Goal: Communication & Community: Share content

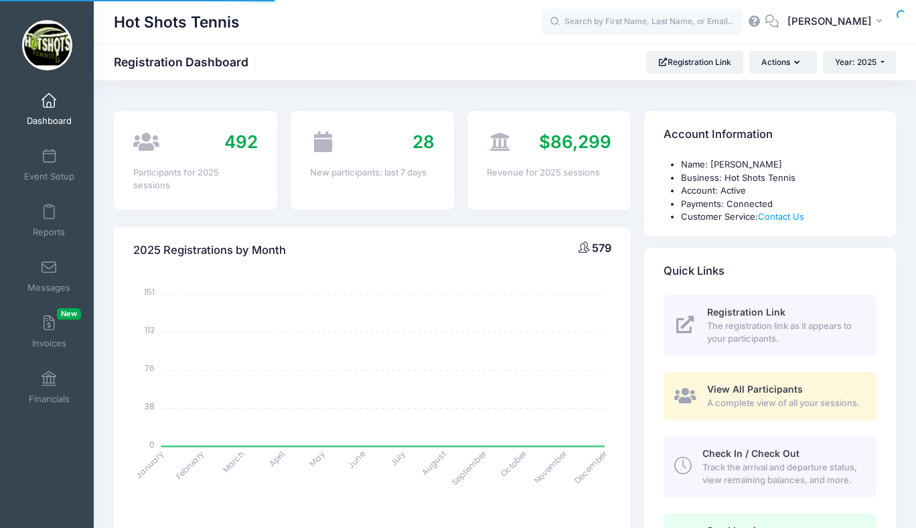
select select
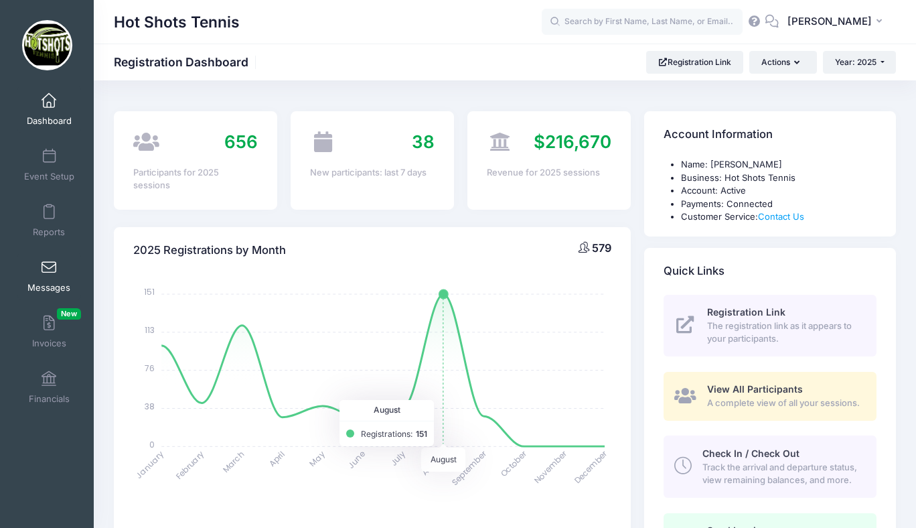
click at [49, 264] on span at bounding box center [49, 268] width 0 height 15
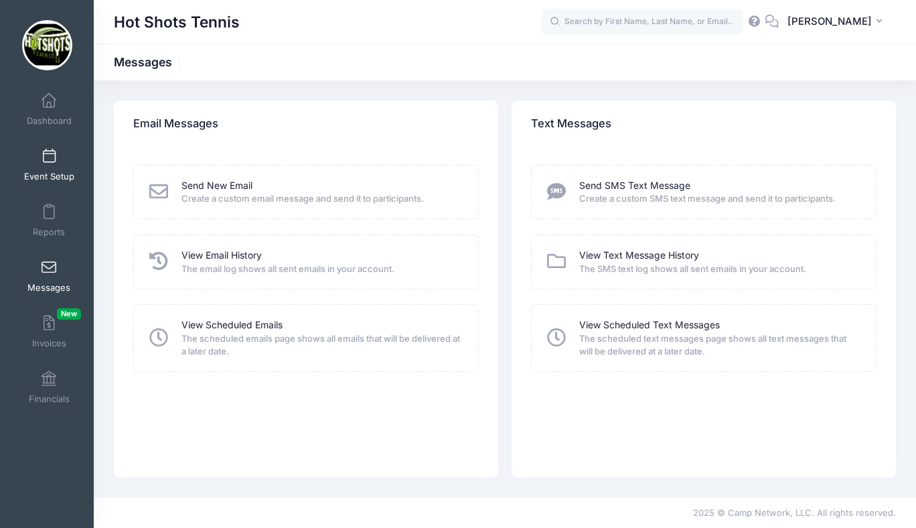
click at [49, 151] on span at bounding box center [49, 156] width 0 height 15
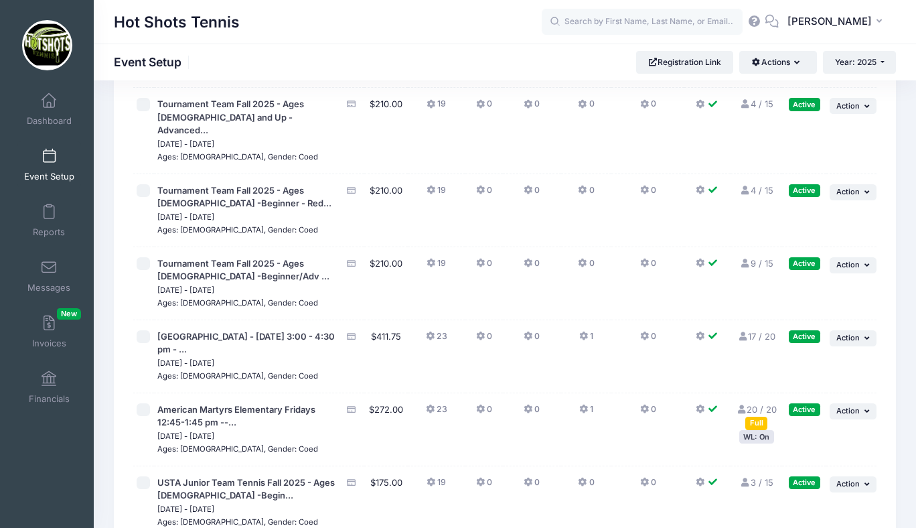
scroll to position [3401, 0]
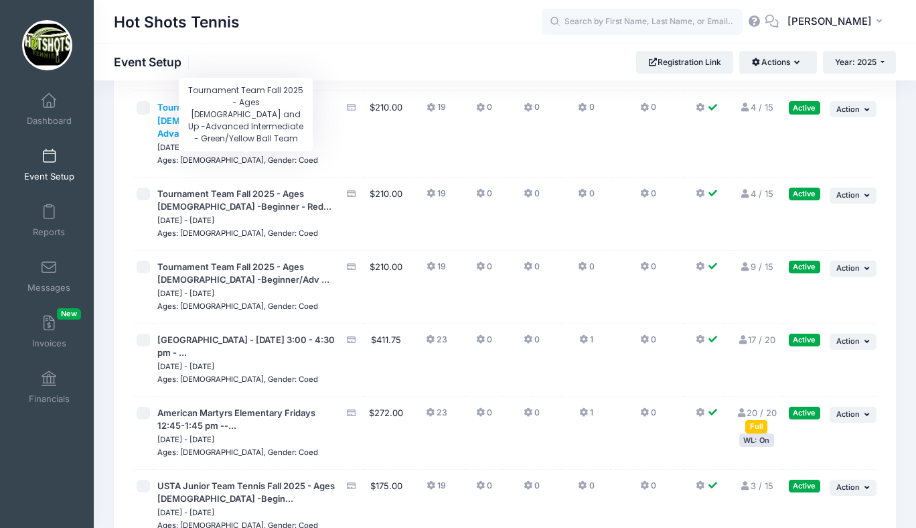
click at [244, 139] on span "Tournament Team Fall 2025 - Ages [DEMOGRAPHIC_DATA] and Up -Advanced..." at bounding box center [230, 120] width 147 height 37
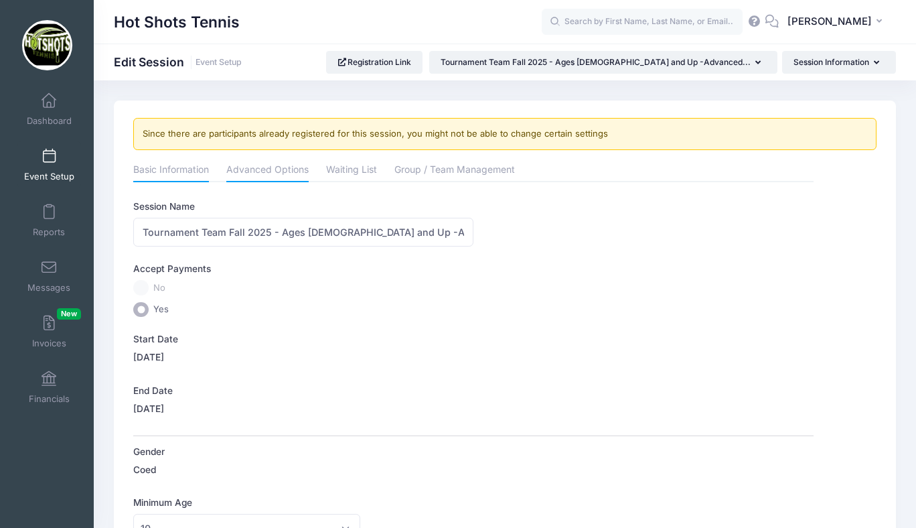
click at [278, 171] on link "Advanced Options" at bounding box center [267, 171] width 82 height 24
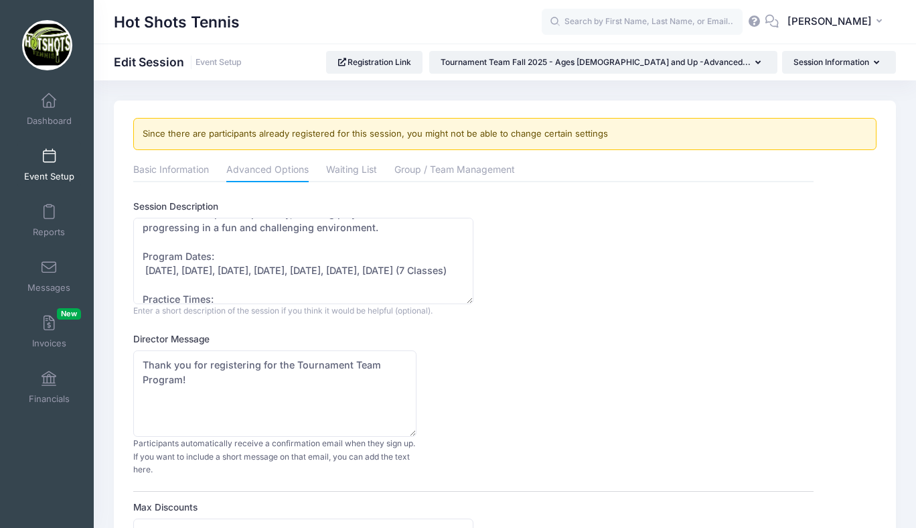
scroll to position [73, 0]
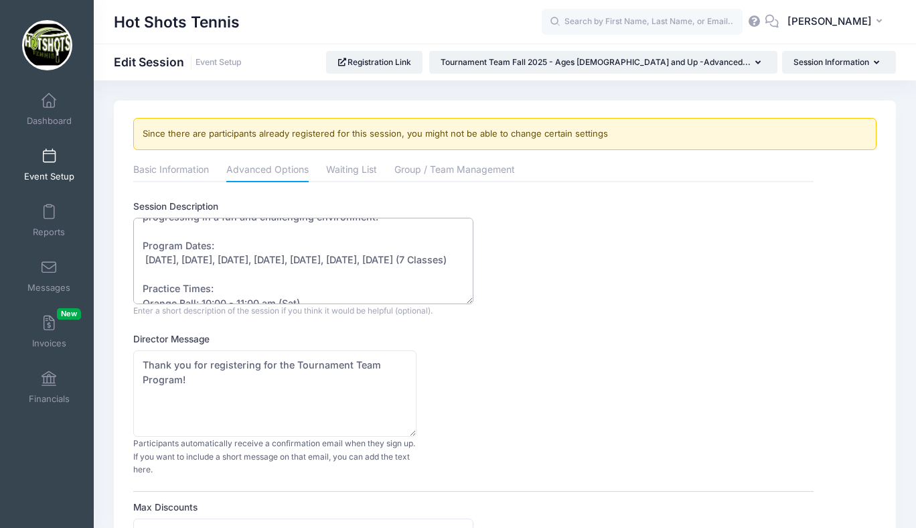
click at [387, 259] on textarea "Our Tournament Team Program is designed for players who want to further develop…" at bounding box center [303, 261] width 340 height 86
drag, startPoint x: 179, startPoint y: 258, endPoint x: 433, endPoint y: 275, distance: 253.7
click at [433, 275] on textarea "Our Tournament Team Program is designed for players who want to further develop…" at bounding box center [303, 261] width 340 height 86
click at [179, 259] on textarea "Our Tournament Team Program is designed for players who want to further develop…" at bounding box center [303, 261] width 340 height 86
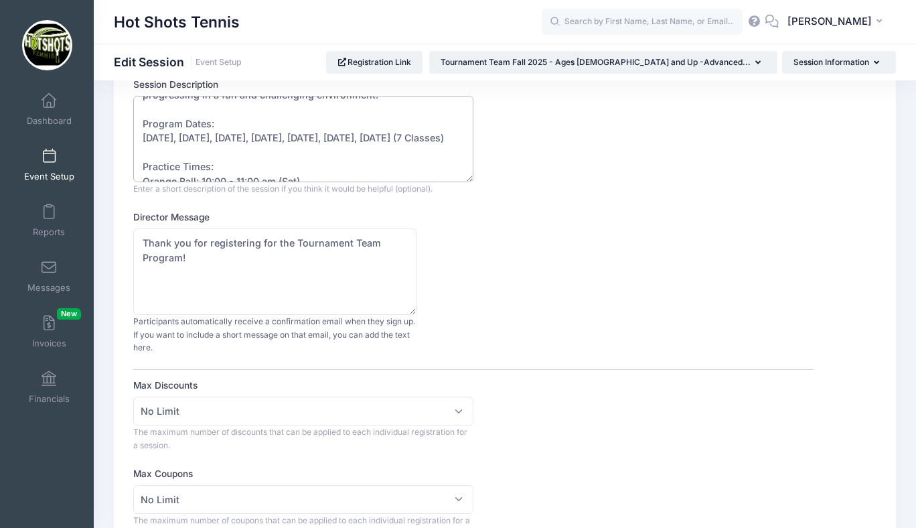
scroll to position [0, 0]
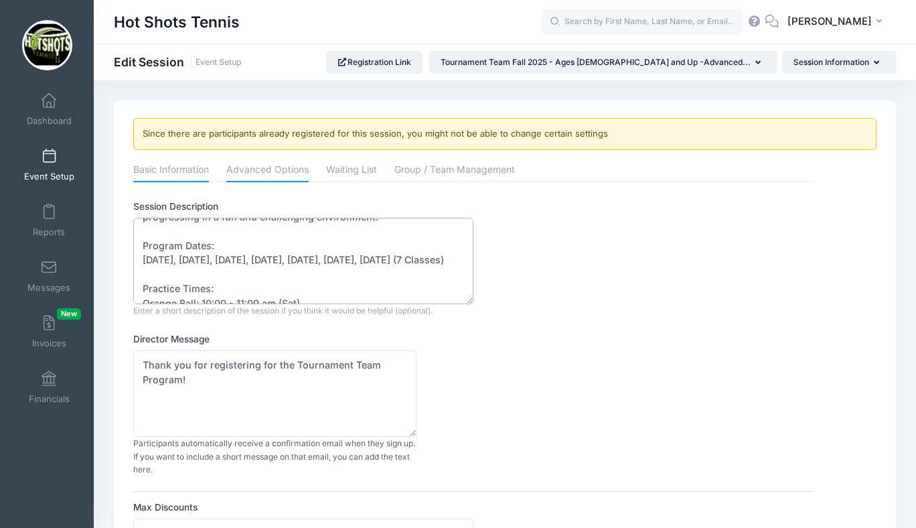
type textarea "Our Tournament Team Program is designed for players who want to further develop…"
click at [182, 168] on link "Basic Information" at bounding box center [171, 171] width 76 height 24
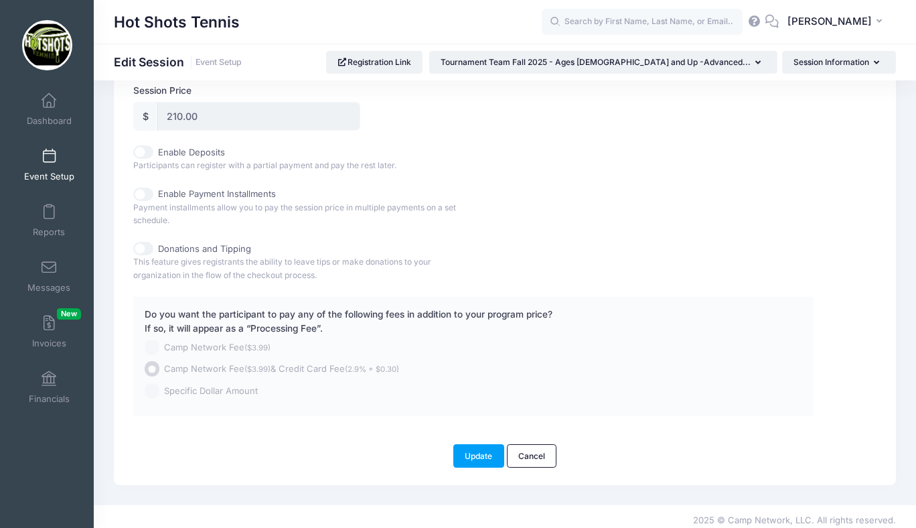
scroll to position [655, 0]
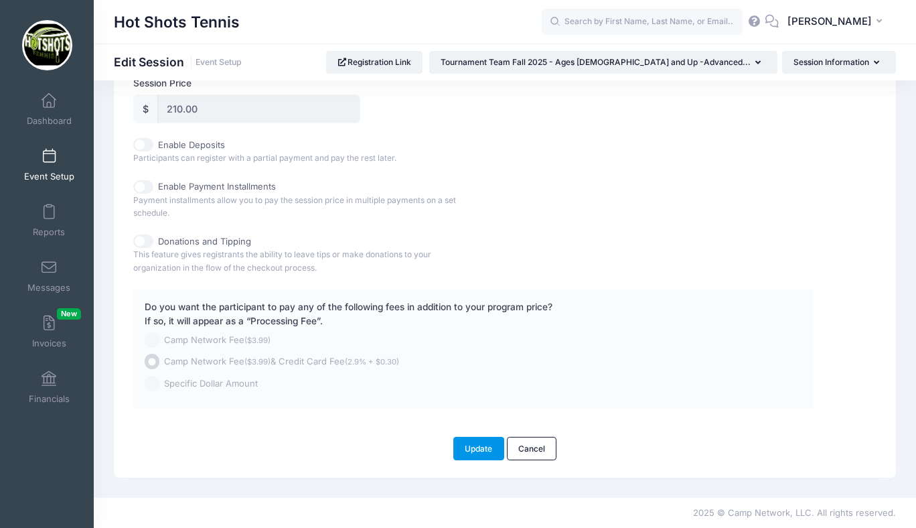
click at [479, 439] on button "Update" at bounding box center [478, 448] width 51 height 23
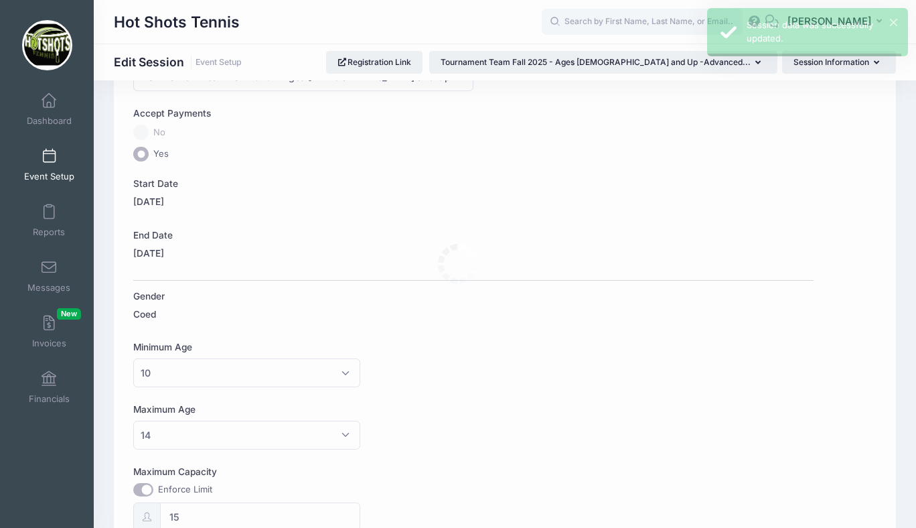
scroll to position [0, 0]
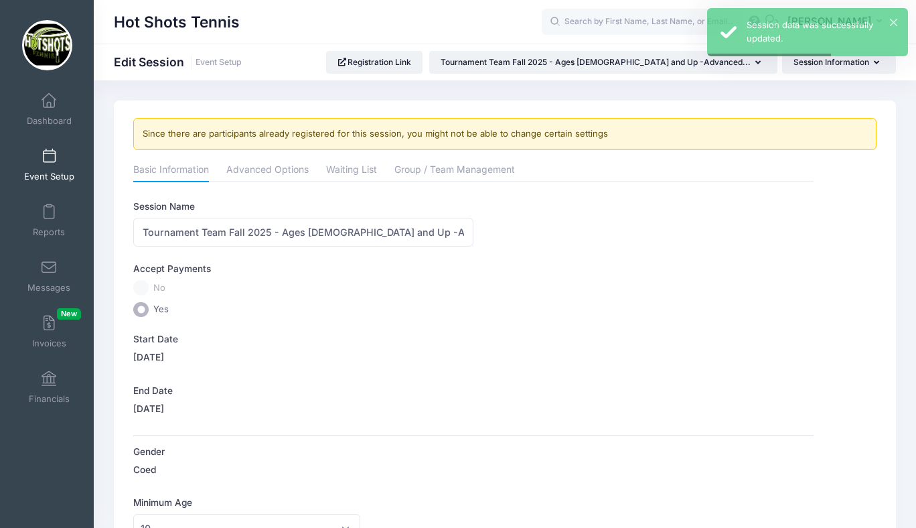
click at [49, 162] on span at bounding box center [49, 156] width 0 height 15
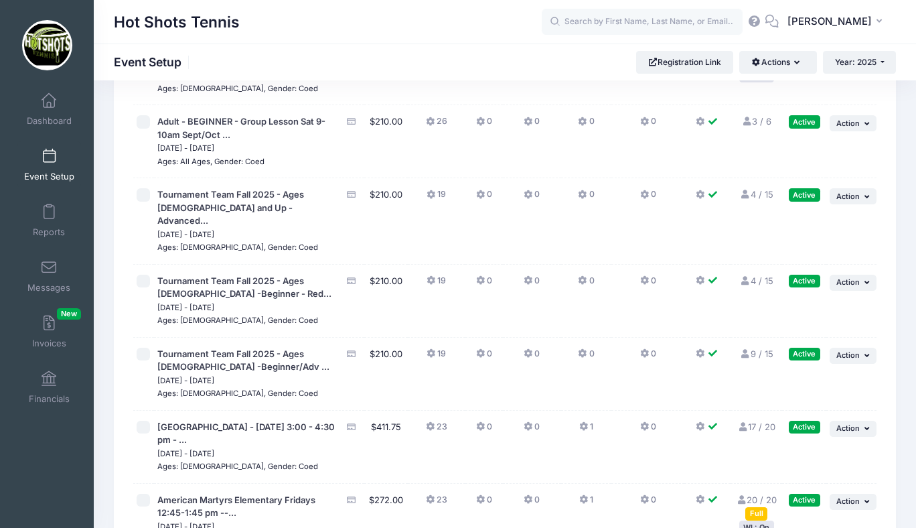
scroll to position [3348, 0]
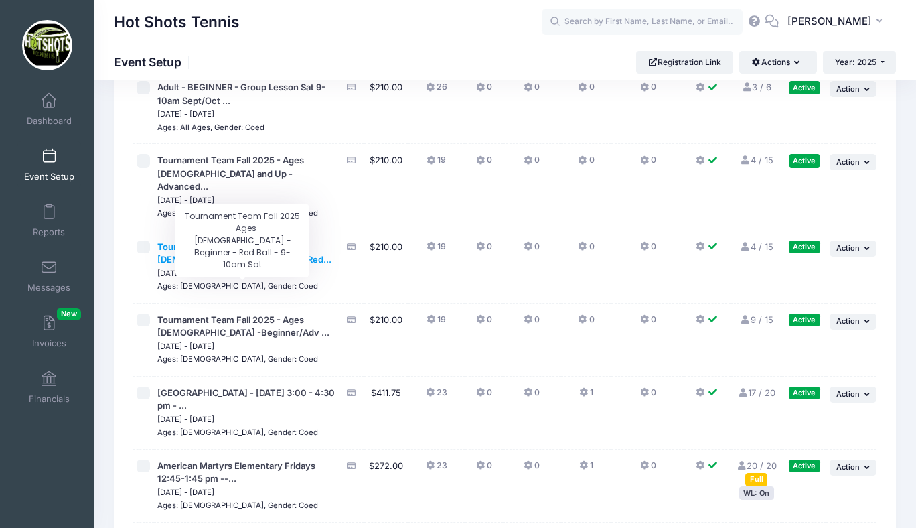
click at [253, 265] on span "Tournament Team Fall 2025 - Ages [DEMOGRAPHIC_DATA] -Beginner - Red..." at bounding box center [244, 253] width 174 height 24
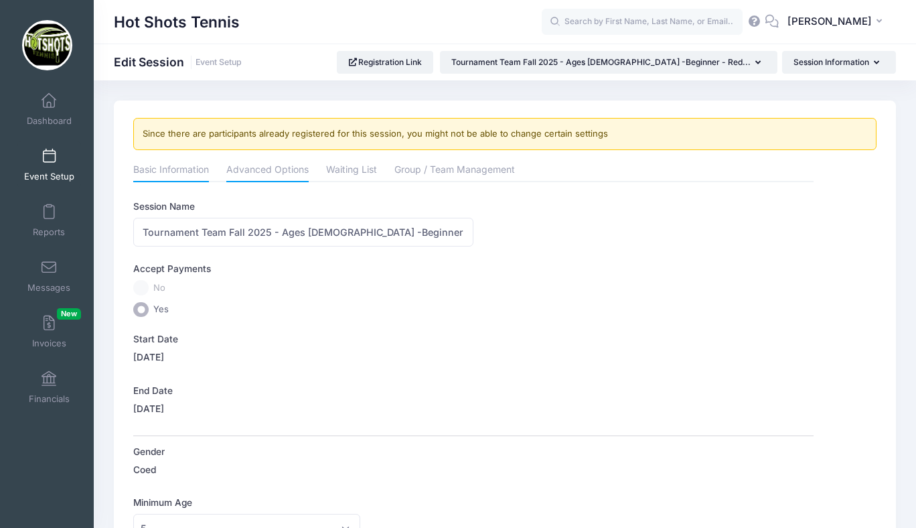
click at [261, 167] on link "Advanced Options" at bounding box center [267, 171] width 82 height 24
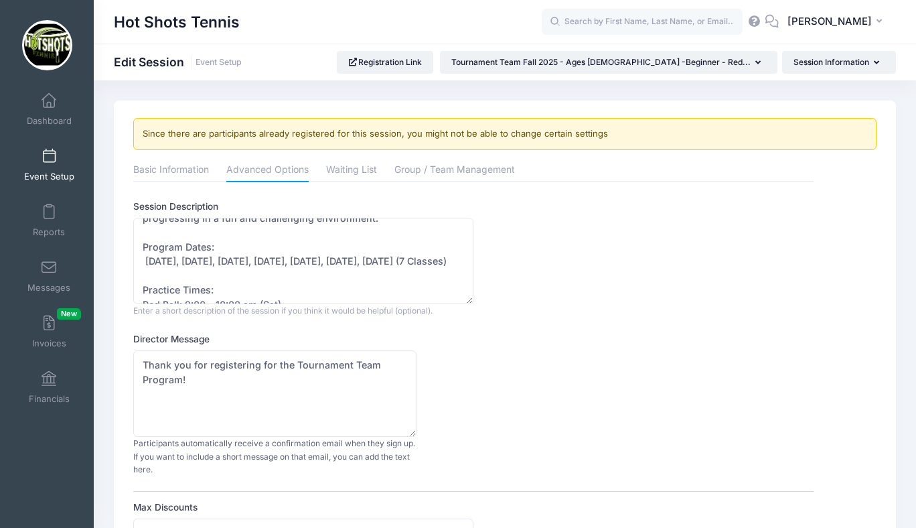
scroll to position [76, 0]
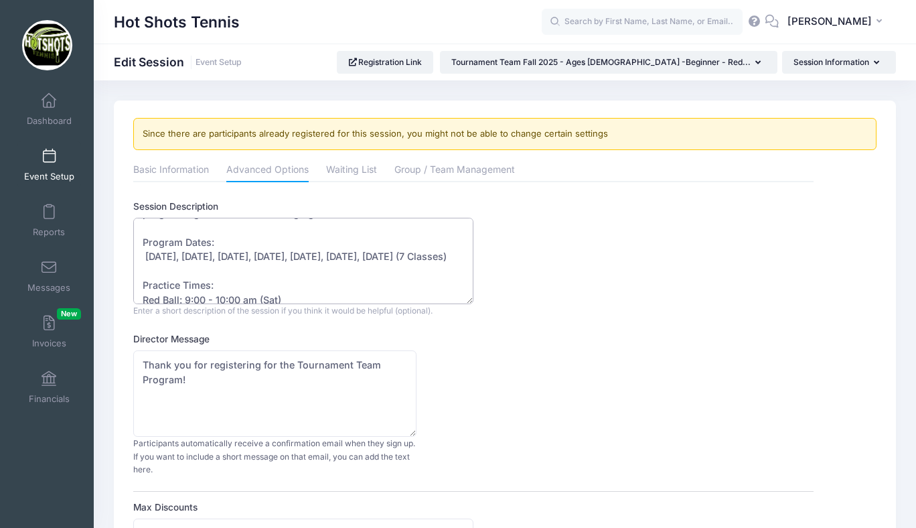
drag, startPoint x: 145, startPoint y: 256, endPoint x: 445, endPoint y: 254, distance: 299.3
click at [445, 254] on textarea "Our Tournament Team Program is designed for players who want to further develop…" at bounding box center [303, 261] width 340 height 86
paste textarea "13, Sept 20, Sept 27, Oct 4, Oct 11, Oct 18, Oct 25"
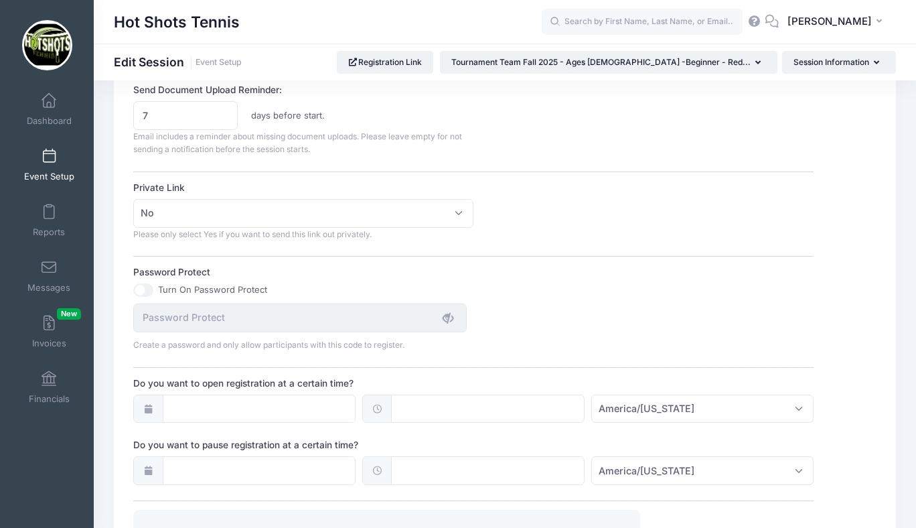
scroll to position [1006, 0]
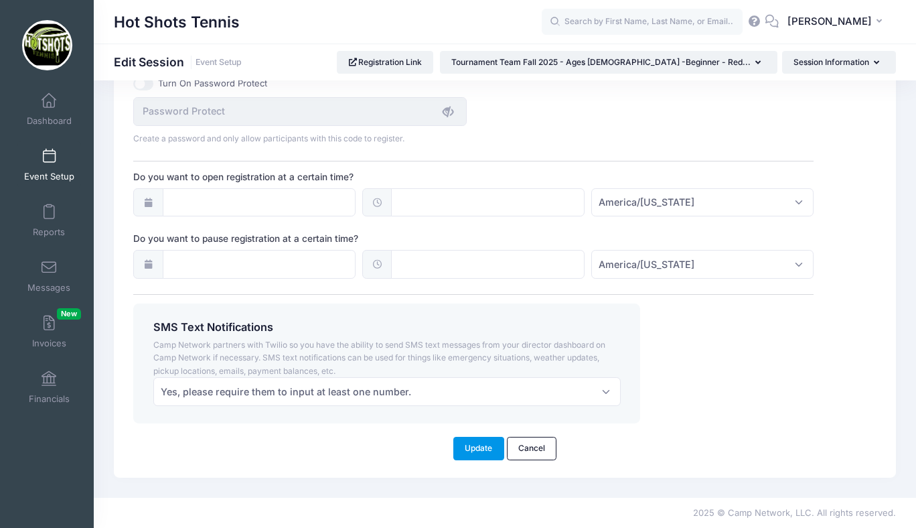
type textarea "Our Tournament Team Program is designed for players who want to further develop…"
click at [475, 445] on button "Update" at bounding box center [478, 448] width 51 height 23
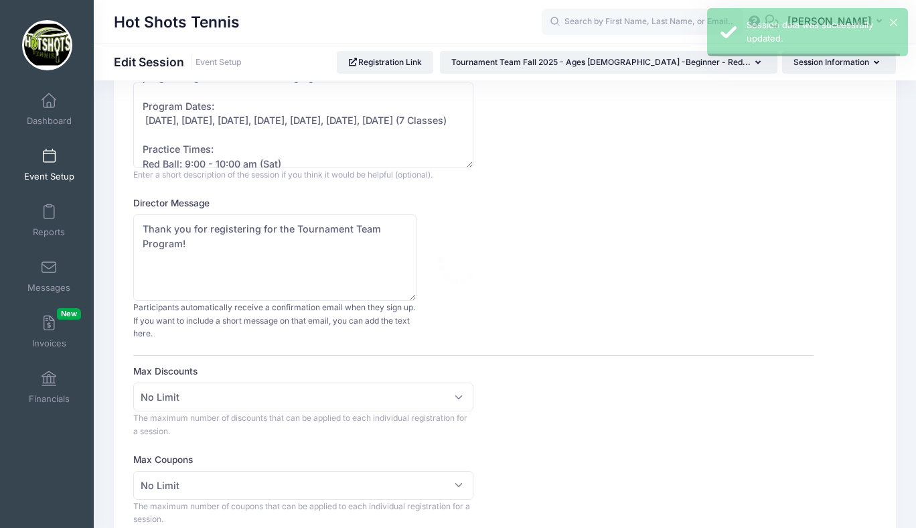
scroll to position [0, 0]
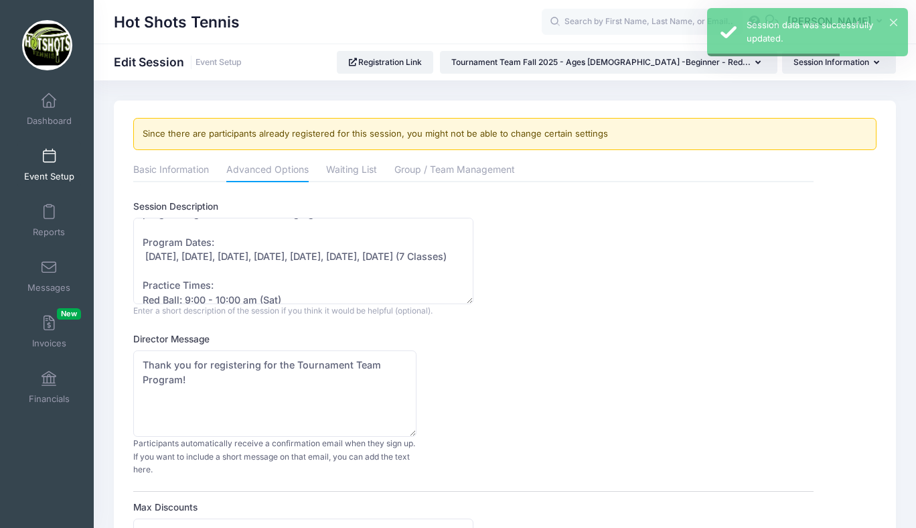
click at [56, 161] on link "Event Setup" at bounding box center [49, 164] width 64 height 47
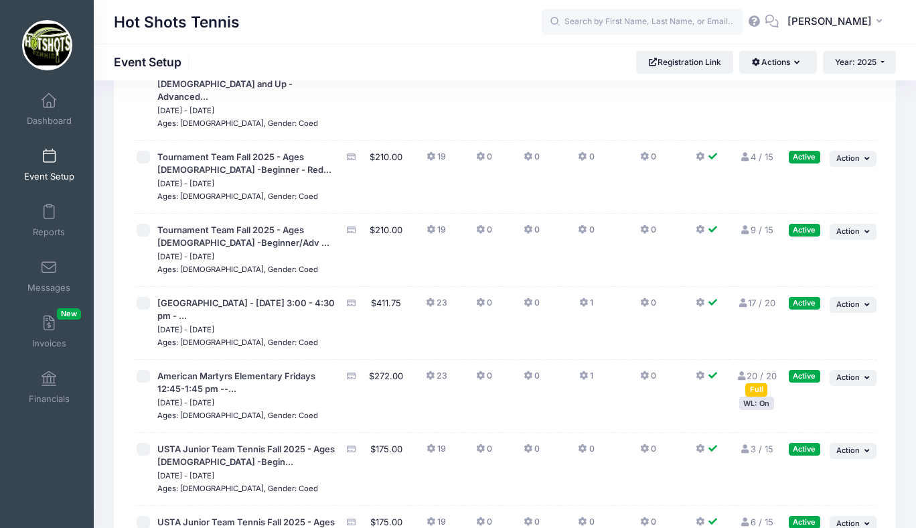
scroll to position [3419, 0]
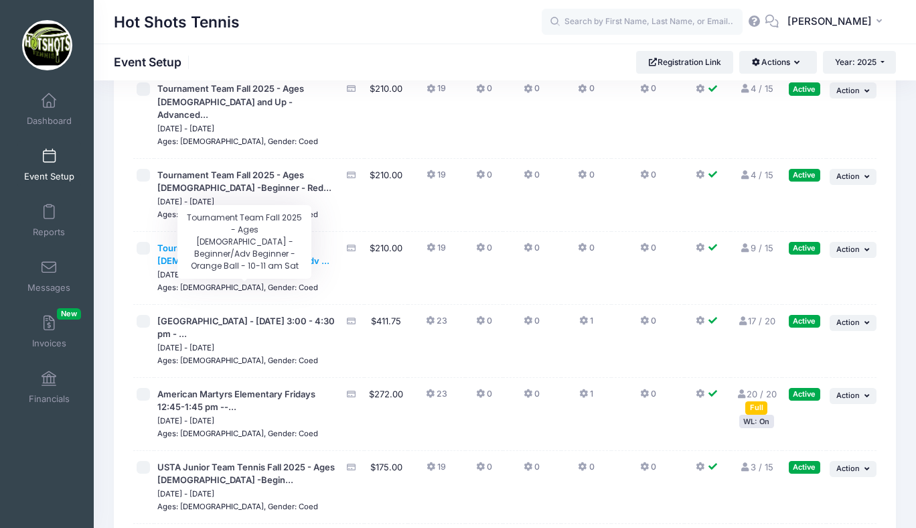
click at [261, 267] on span "Tournament Team Fall 2025 - Ages [DEMOGRAPHIC_DATA] -Beginner/Adv ..." at bounding box center [243, 254] width 172 height 24
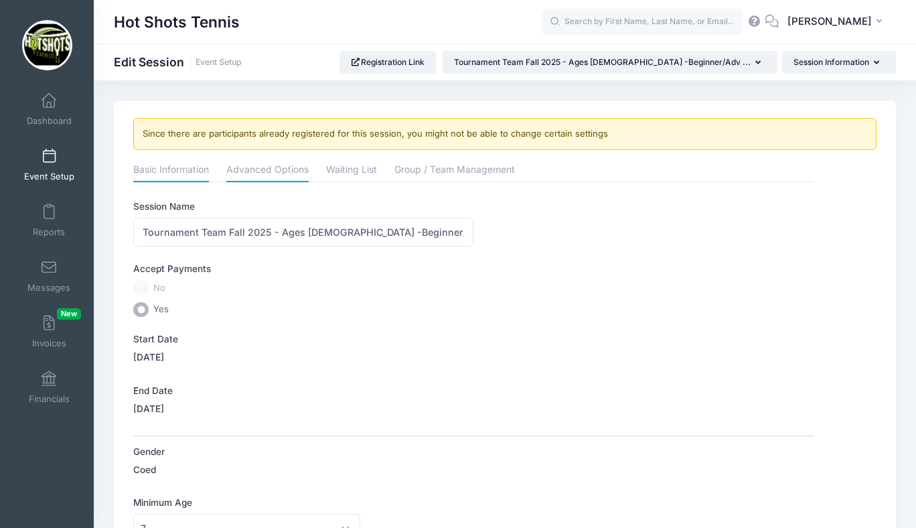
click at [254, 173] on link "Advanced Options" at bounding box center [267, 171] width 82 height 24
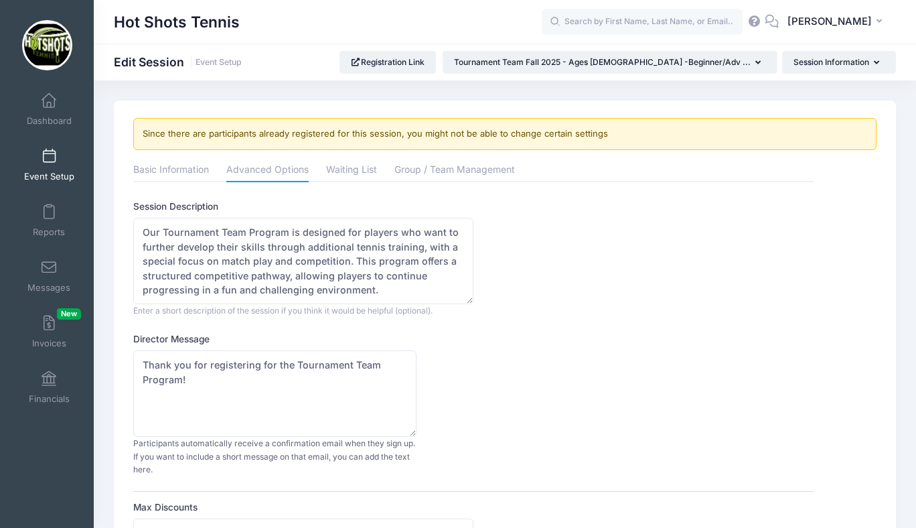
scroll to position [66, 0]
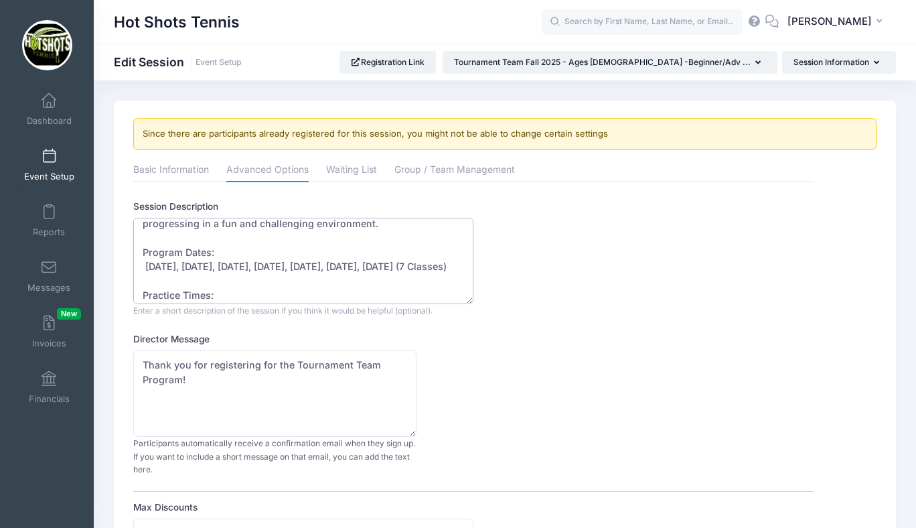
drag, startPoint x: 145, startPoint y: 267, endPoint x: 447, endPoint y: 268, distance: 302.0
click at [447, 268] on textarea "Our Tournament Team Program is designed for players who want to further develop…" at bounding box center [303, 261] width 340 height 86
paste textarea "13, Sept 20, Sept 27, Oct 4, Oct 11, Oct 18, Oct 25"
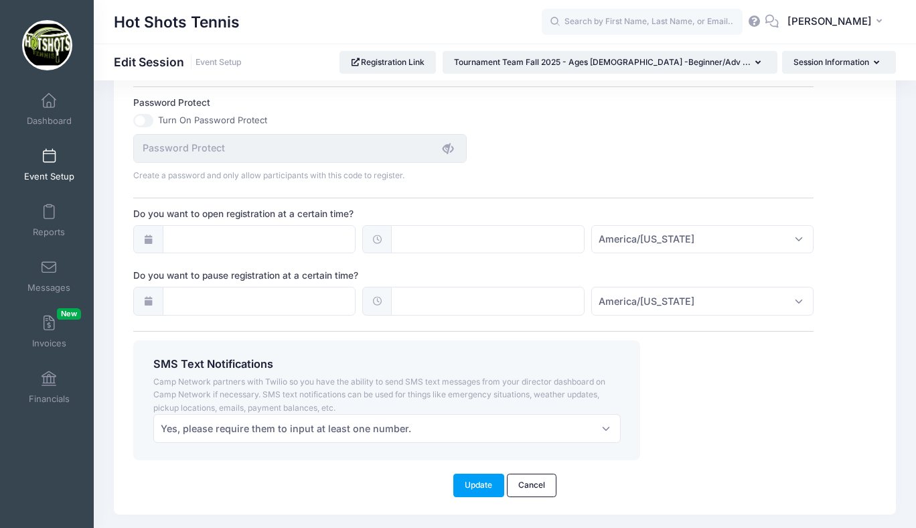
scroll to position [1006, 0]
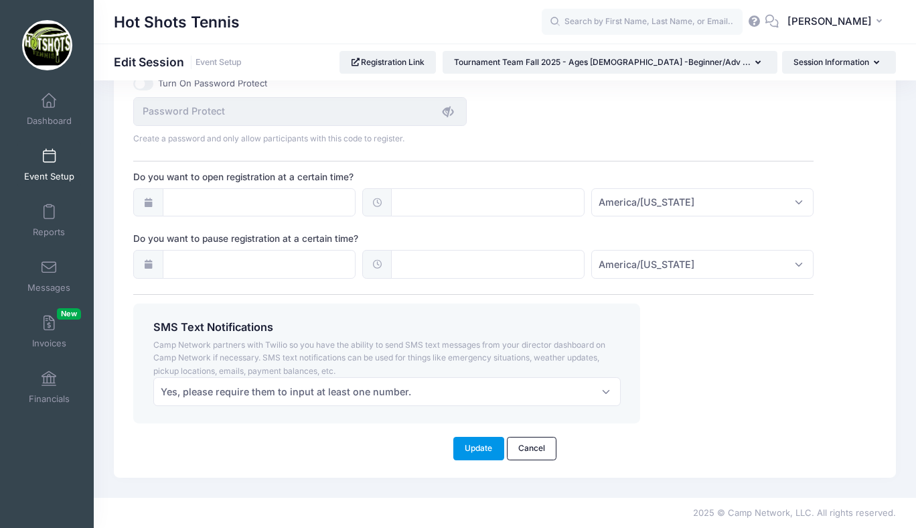
type textarea "Our Tournament Team Program is designed for players who want to further develop…"
click at [473, 445] on button "Update" at bounding box center [478, 448] width 51 height 23
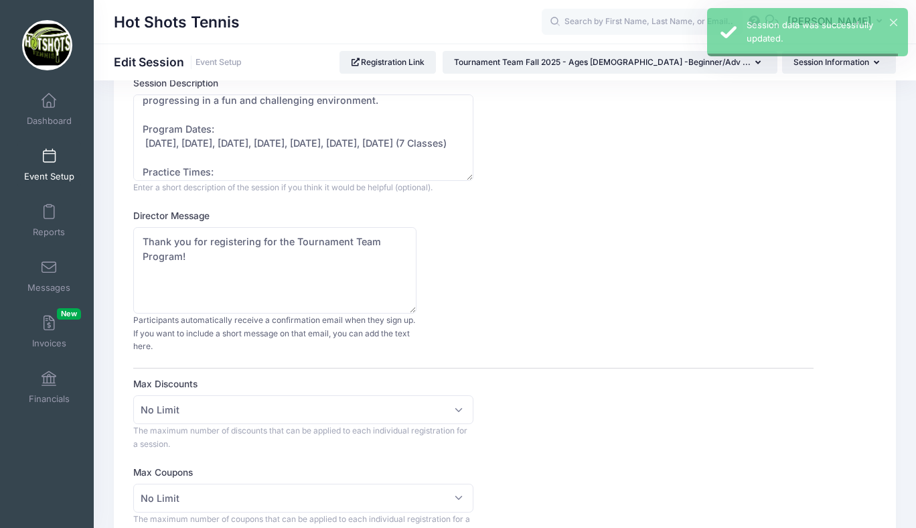
scroll to position [0, 0]
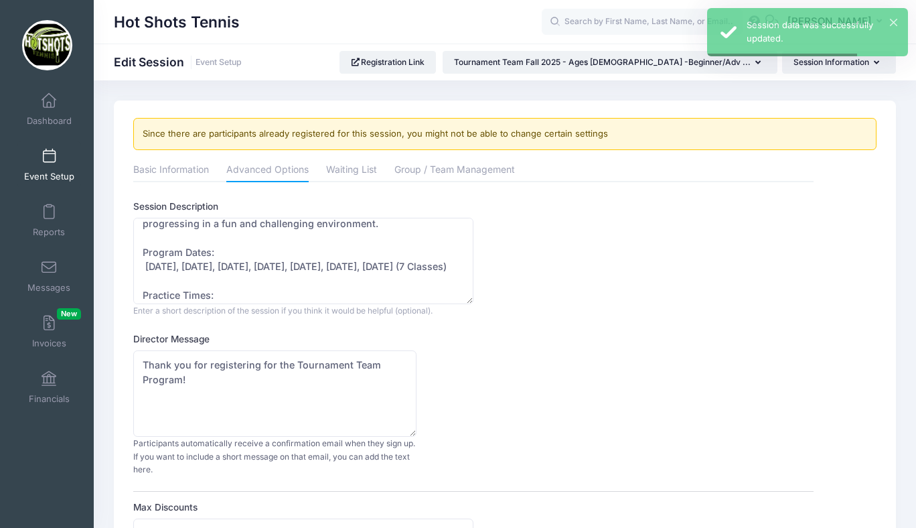
click at [49, 162] on span at bounding box center [49, 156] width 0 height 15
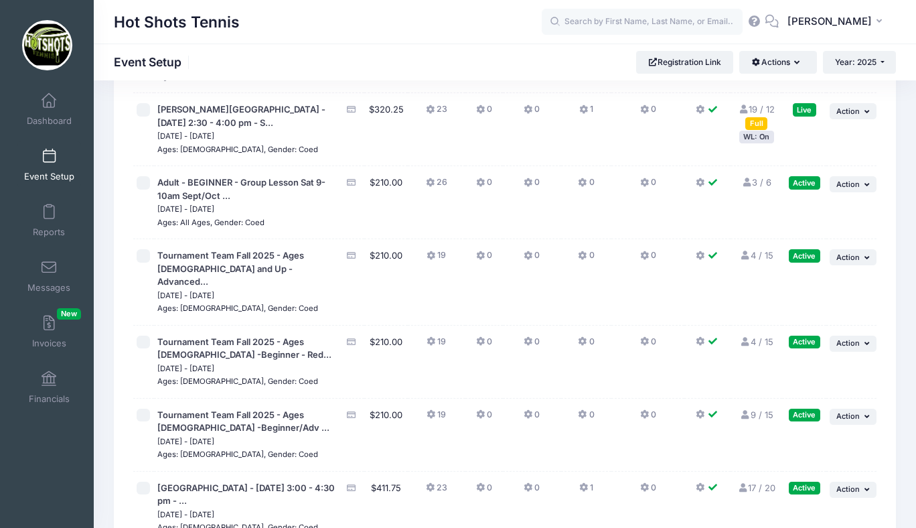
scroll to position [3257, 0]
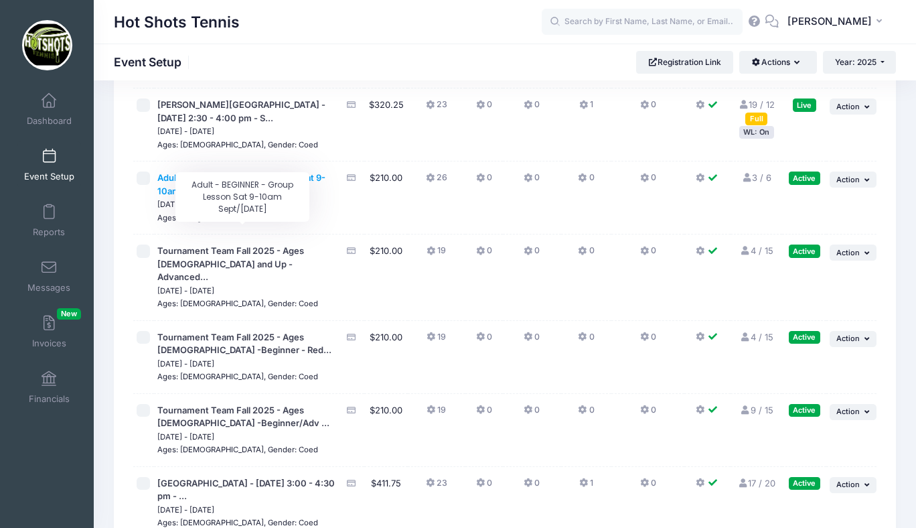
click at [265, 196] on span "Adult - BEGINNER - Group Lesson Sat 9-10am Sept/Oct ..." at bounding box center [241, 184] width 168 height 24
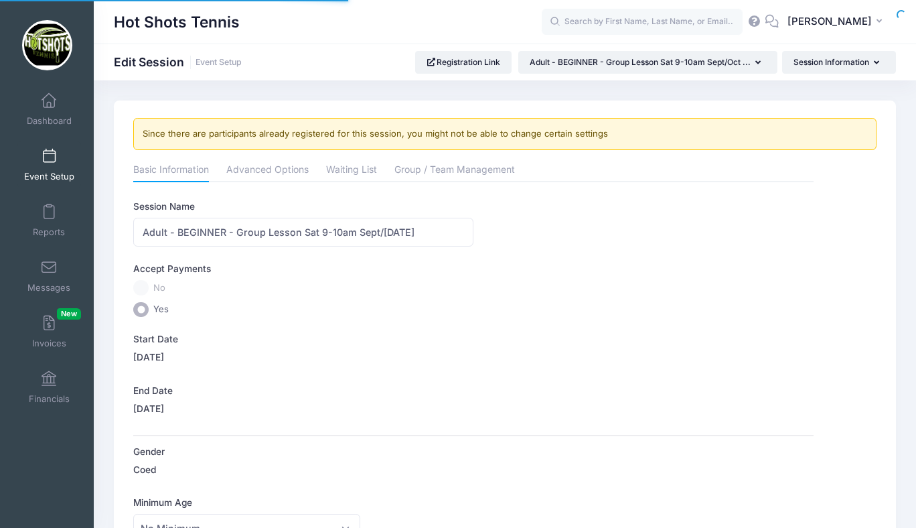
select select "0"
click at [258, 167] on link "Advanced Options" at bounding box center [267, 171] width 82 height 24
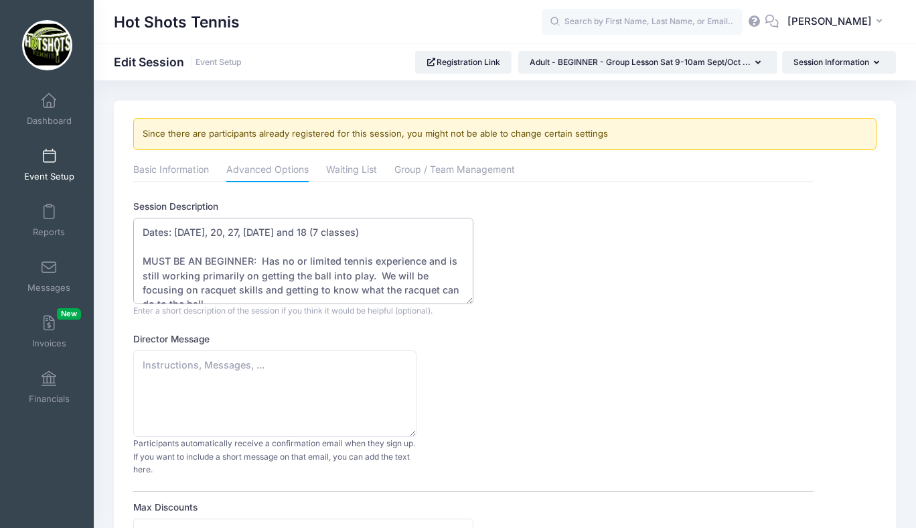
drag, startPoint x: 175, startPoint y: 232, endPoint x: 399, endPoint y: 232, distance: 223.7
click at [399, 232] on textarea "Dates: Sept 6, 13, 20, 27, Oct 4, 11 and 18 (7 classes) MUST BE AN BEGINNER: Ha…" at bounding box center [303, 261] width 340 height 86
paste textarea "13, Sept 20, Sept 27, Oct 4, Oct 11, Oct 18, Oct 25 (7 C"
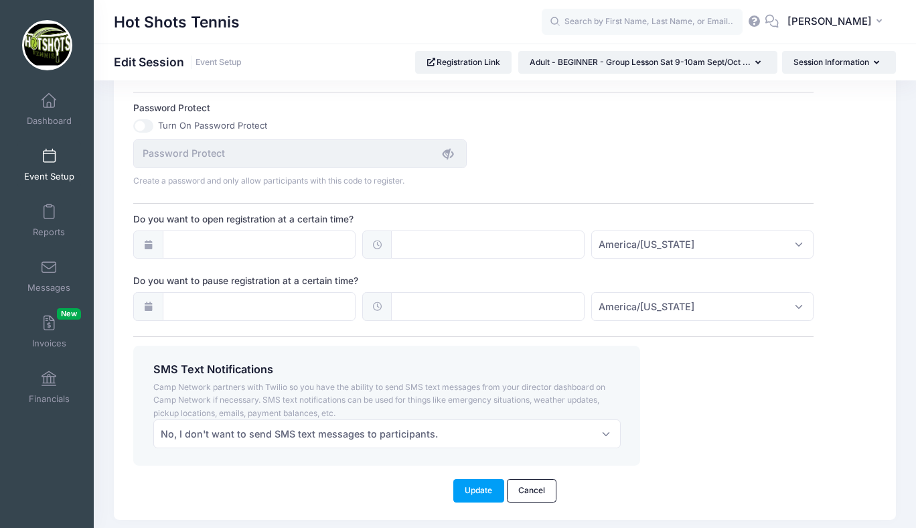
scroll to position [1006, 0]
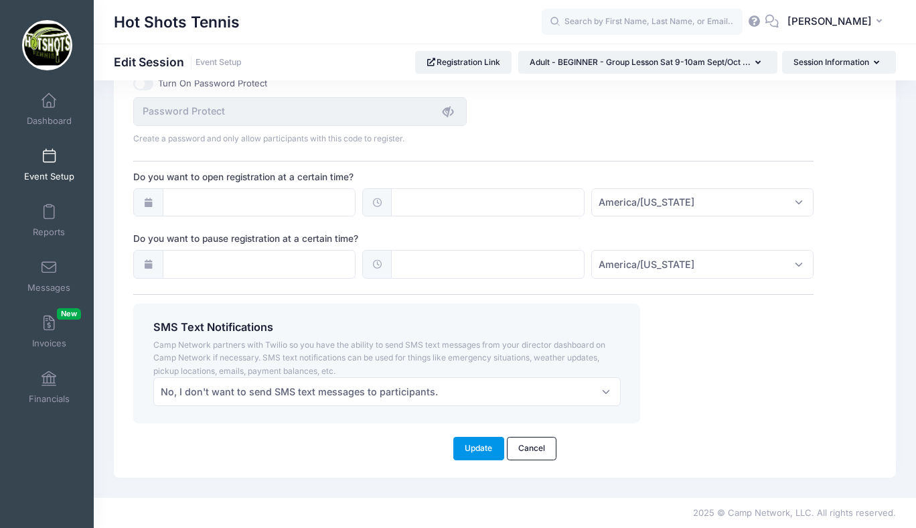
type textarea "Dates: Sept 13, Sept 20, Sept 27, Oct 4, Oct 11, Oct 18, Oct 25 (7 Classes) MUS…"
click at [470, 443] on button "Update" at bounding box center [478, 448] width 51 height 23
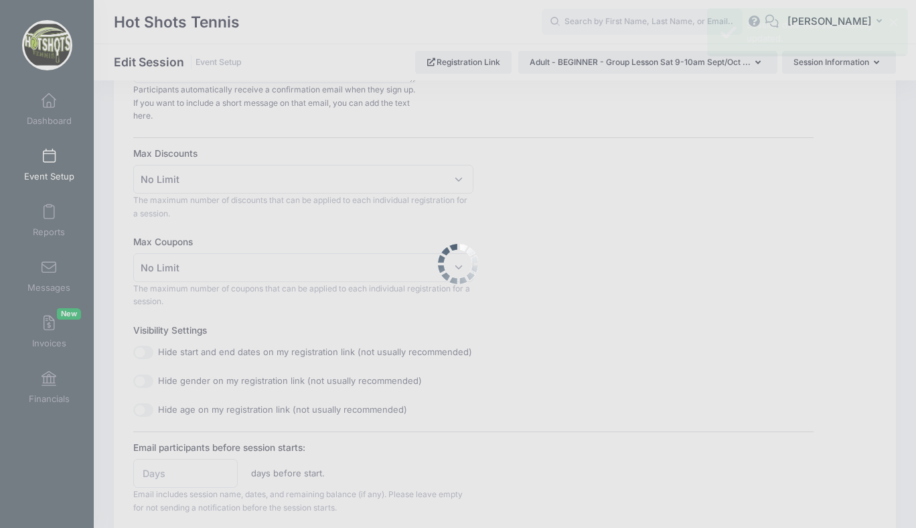
scroll to position [0, 0]
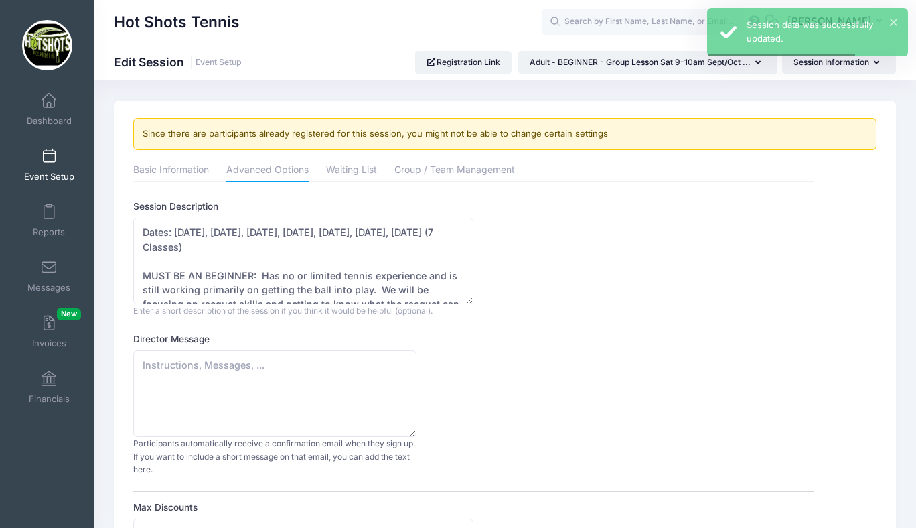
click at [49, 160] on span at bounding box center [49, 156] width 0 height 15
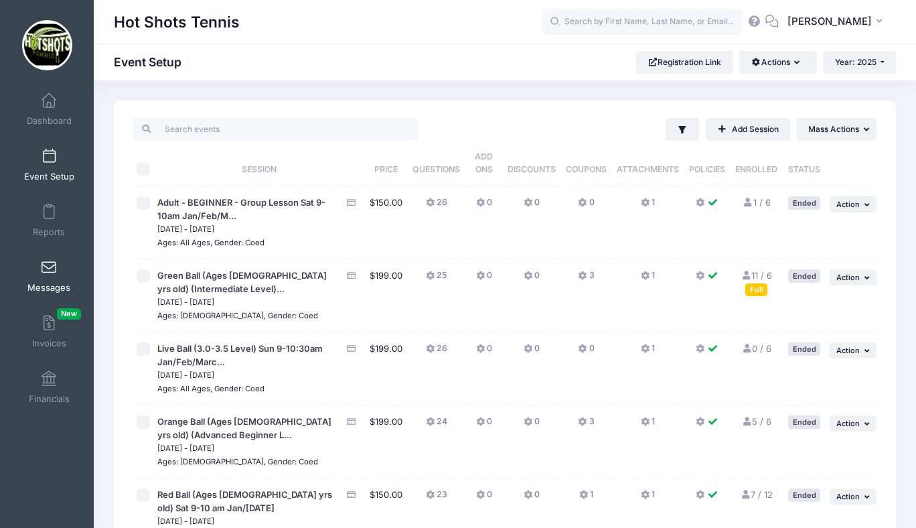
click at [49, 267] on span at bounding box center [49, 268] width 0 height 15
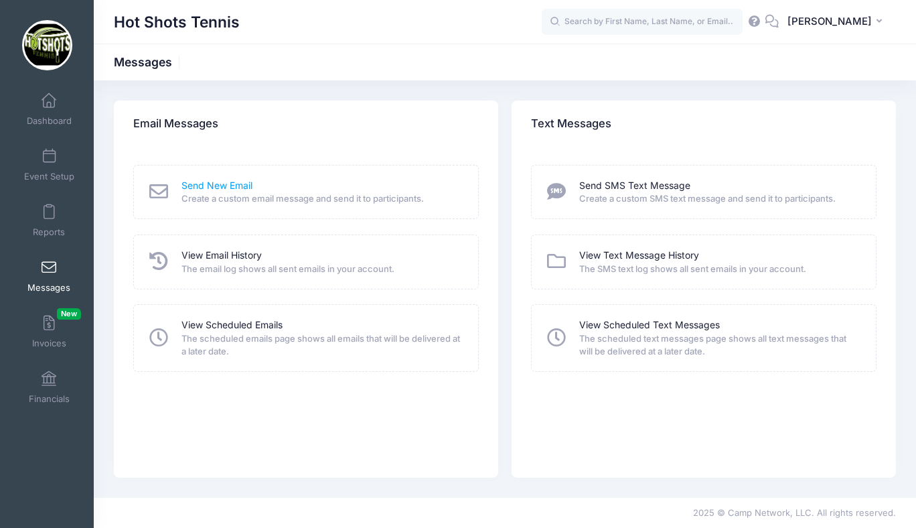
click at [224, 185] on link "Send New Email" at bounding box center [216, 186] width 71 height 14
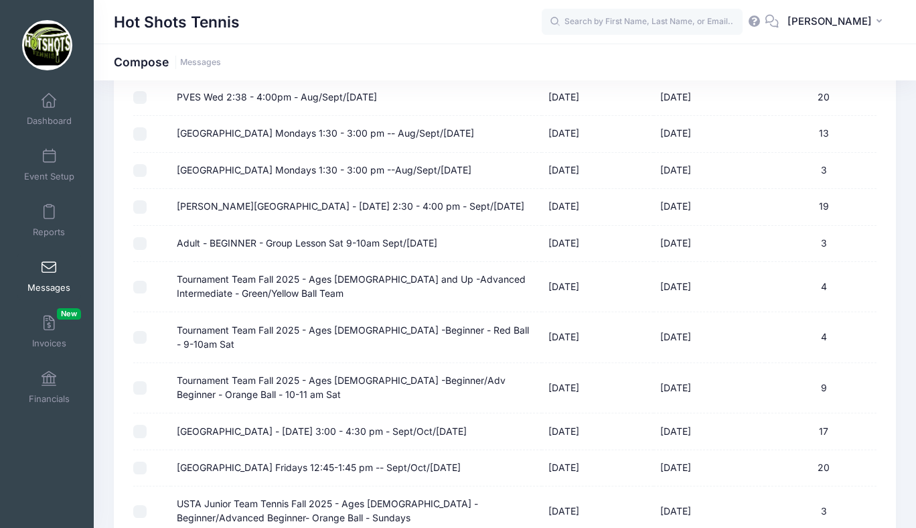
scroll to position [1775, 0]
click at [143, 280] on input "Tournament Team Fall 2025 - Ages [DEMOGRAPHIC_DATA] and Up -Advanced Intermedia…" at bounding box center [139, 286] width 13 height 13
checkbox input "true"
click at [139, 330] on input "Tournament Team Fall 2025 - Ages [DEMOGRAPHIC_DATA] -Beginner - Red Ball - 9-10…" at bounding box center [139, 336] width 13 height 13
checkbox input "true"
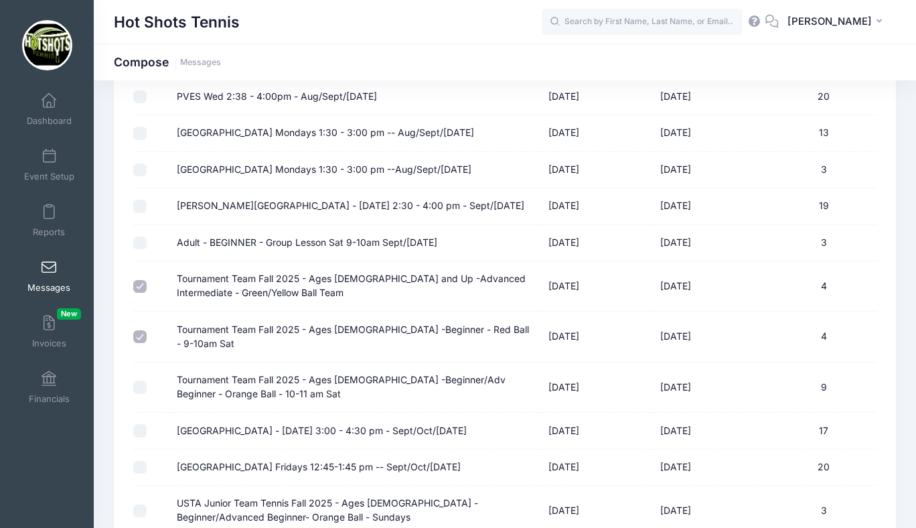
click at [140, 380] on input "Tournament Team Fall 2025 - Ages [DEMOGRAPHIC_DATA] -Beginner/Adv Beginner - Or…" at bounding box center [139, 386] width 13 height 13
checkbox input "true"
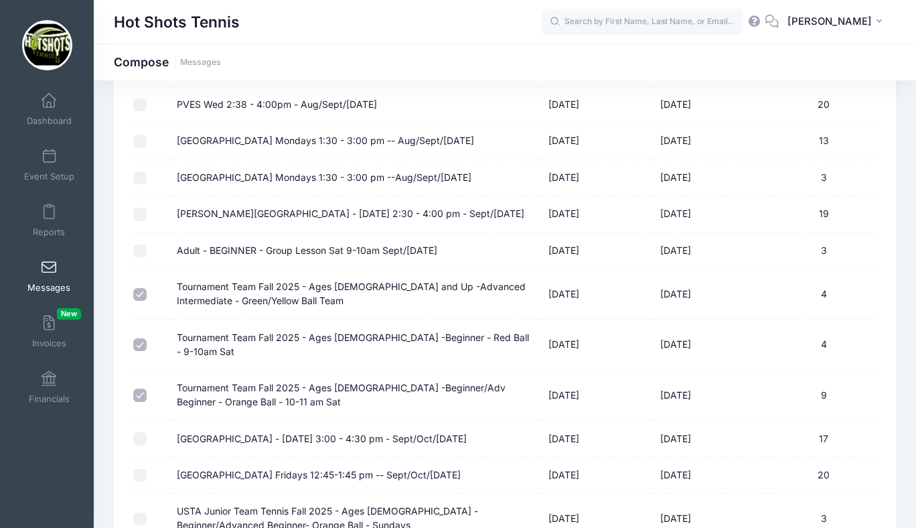
scroll to position [1745, 0]
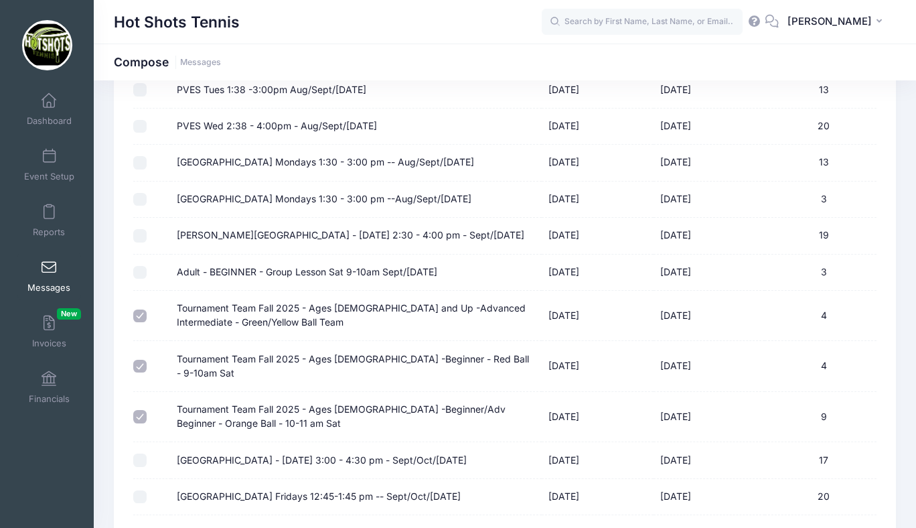
click at [138, 266] on input "Adult - BEGINNER - Group Lesson Sat 9-10am Sept/[DATE]" at bounding box center [139, 272] width 13 height 13
checkbox input "true"
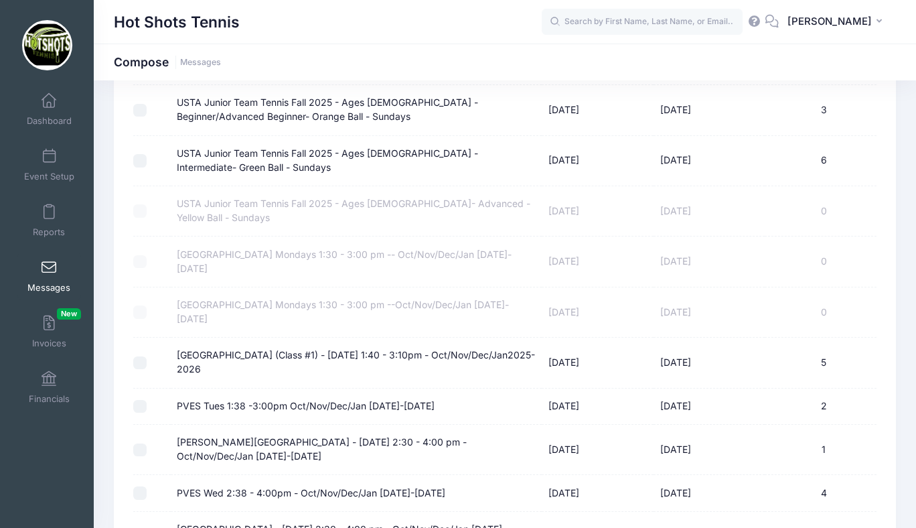
scroll to position [2259, 0]
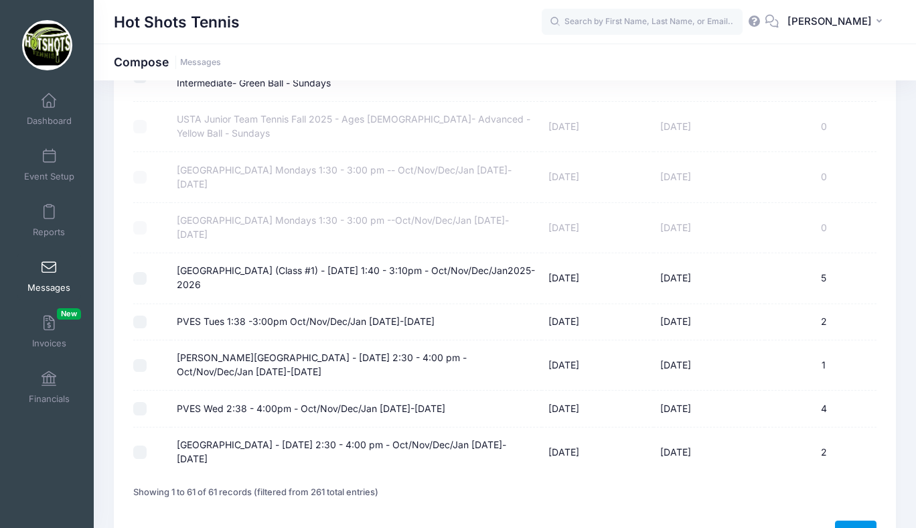
click at [852, 520] on link "Next" at bounding box center [856, 531] width 42 height 23
select select "50"
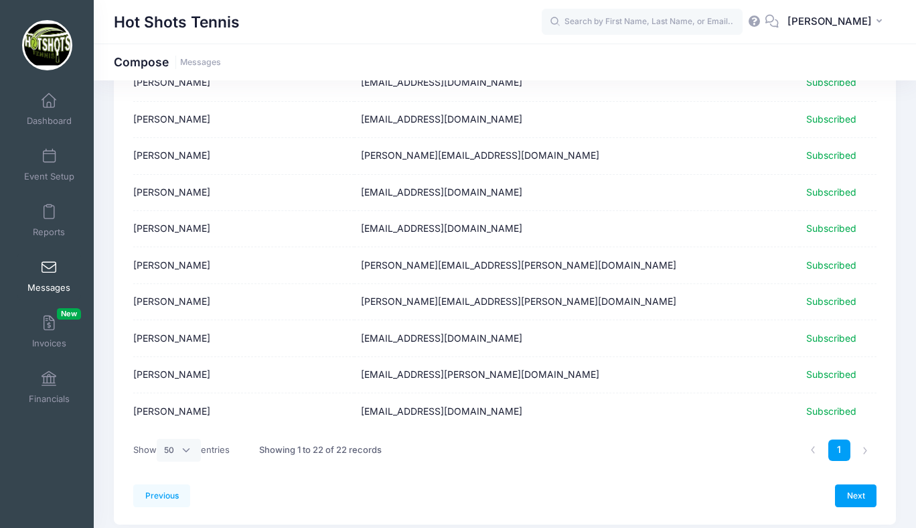
scroll to position [619, 0]
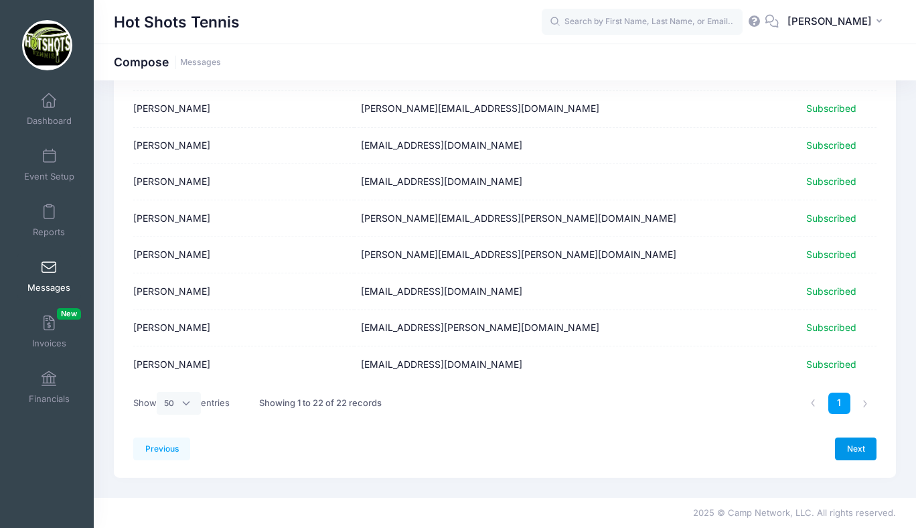
click at [852, 450] on link "Next" at bounding box center [856, 448] width 42 height 23
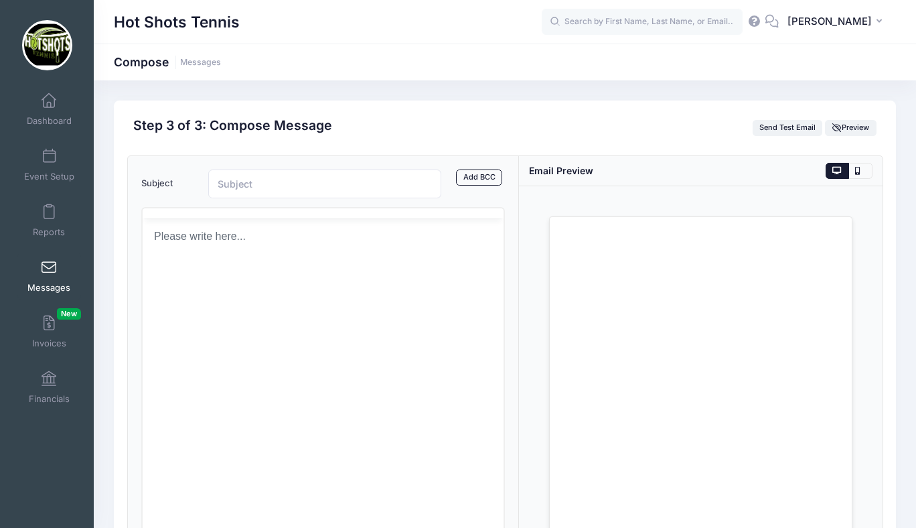
scroll to position [0, 0]
click at [226, 303] on html at bounding box center [322, 285] width 361 height 36
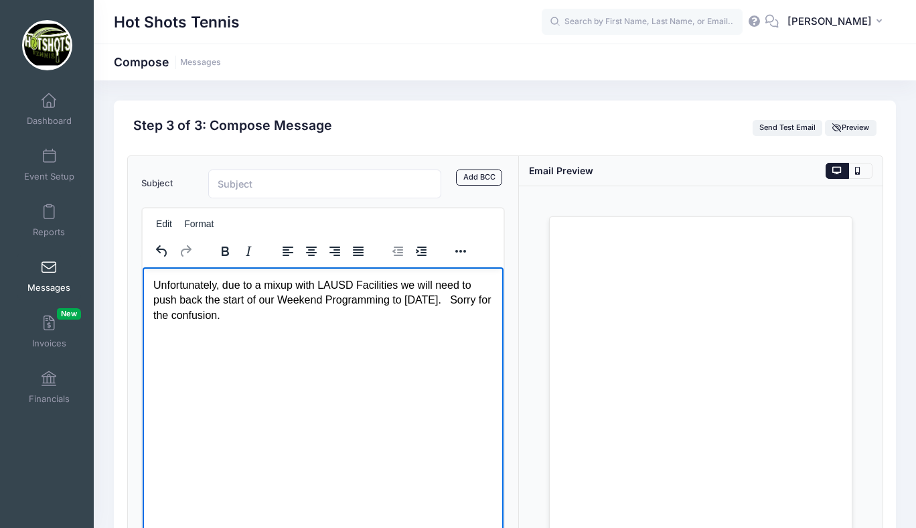
click at [471, 300] on p "Unfortunately, due to a mixup with LAUSD Facilities we will need to push back t…" at bounding box center [323, 299] width 340 height 45
click at [332, 325] on p "Unfortunately, due to a mixup with LAUSD Facilities we will need to push back t…" at bounding box center [323, 307] width 340 height 60
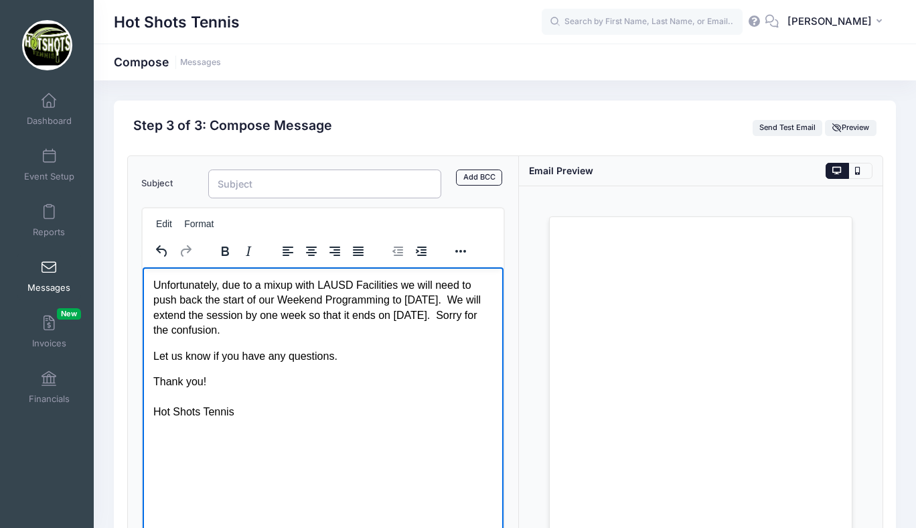
click at [282, 189] on input "Subject" at bounding box center [324, 183] width 233 height 29
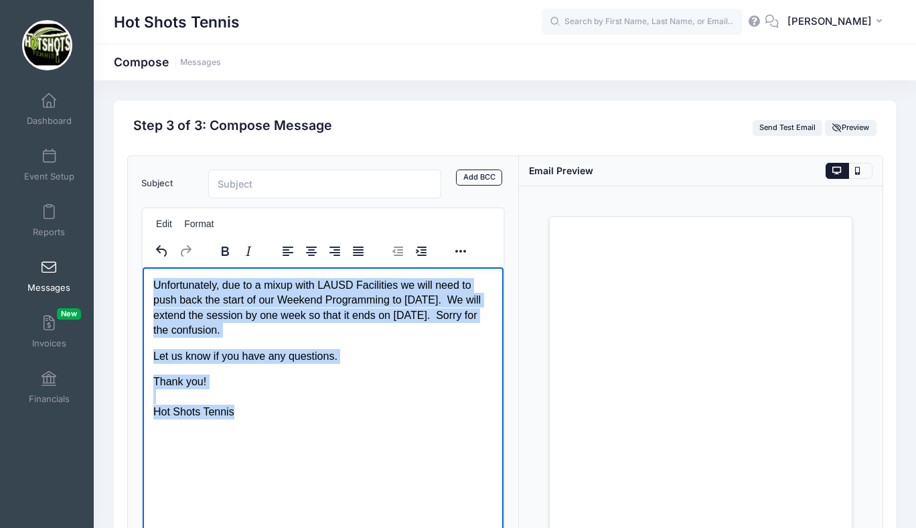
drag, startPoint x: 153, startPoint y: 284, endPoint x: 265, endPoint y: 414, distance: 171.0
click at [265, 414] on body "Unfortunately, due to a mixup with LAUSD Facilities we will need to push back t…" at bounding box center [323, 347] width 340 height 141
copy body "Unfortunately, due to a mixup with LAUSD Facilities we will need to push back t…"
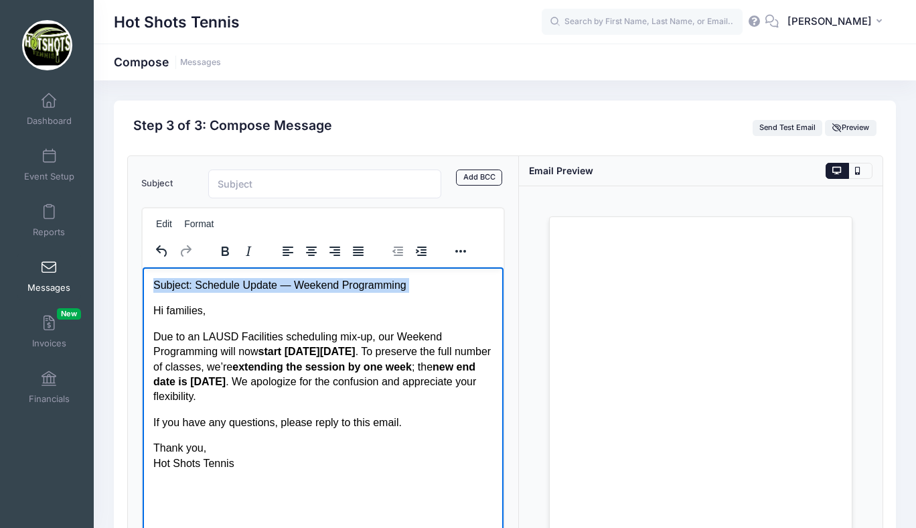
drag, startPoint x: 153, startPoint y: 285, endPoint x: 420, endPoint y: 296, distance: 266.8
click at [420, 296] on body "Subject: Schedule Update — Weekend Programming Hi families, Due to an LAUSD Fac…" at bounding box center [323, 373] width 340 height 193
copy p "Subject: Schedule Update — Weekend Programming"
click at [309, 181] on input "Subject" at bounding box center [324, 183] width 233 height 29
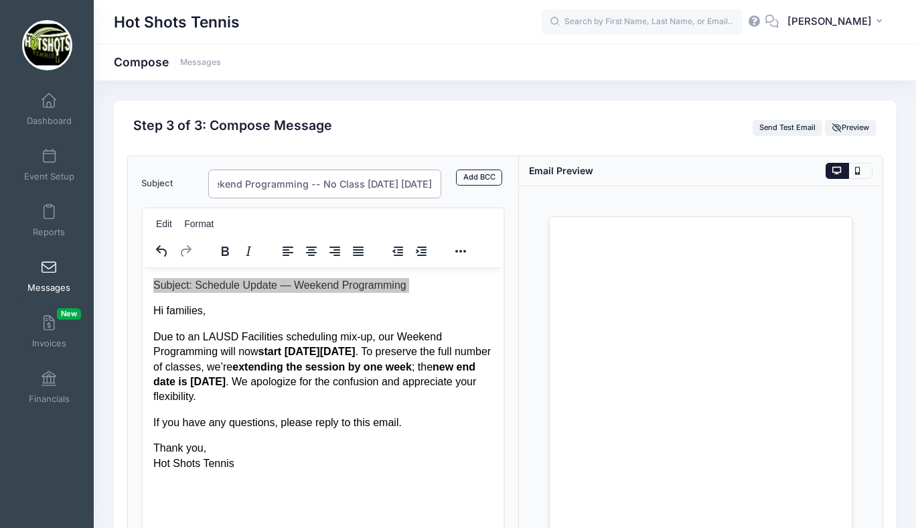
scroll to position [0, 170]
type input "Subject: Schedule Update — Weekend Programming -- No Class Tomorrow Sept 6th"
click at [341, 329] on p "Due to an LAUSD Facilities scheduling mix-up, our Weekend Programming will now …" at bounding box center [323, 366] width 340 height 75
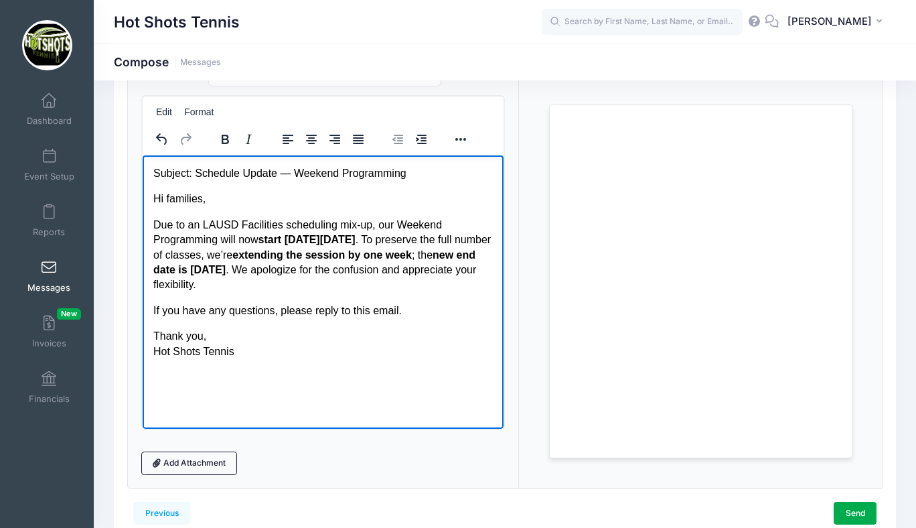
scroll to position [113, 0]
click at [167, 196] on p "Hi families," at bounding box center [323, 197] width 340 height 15
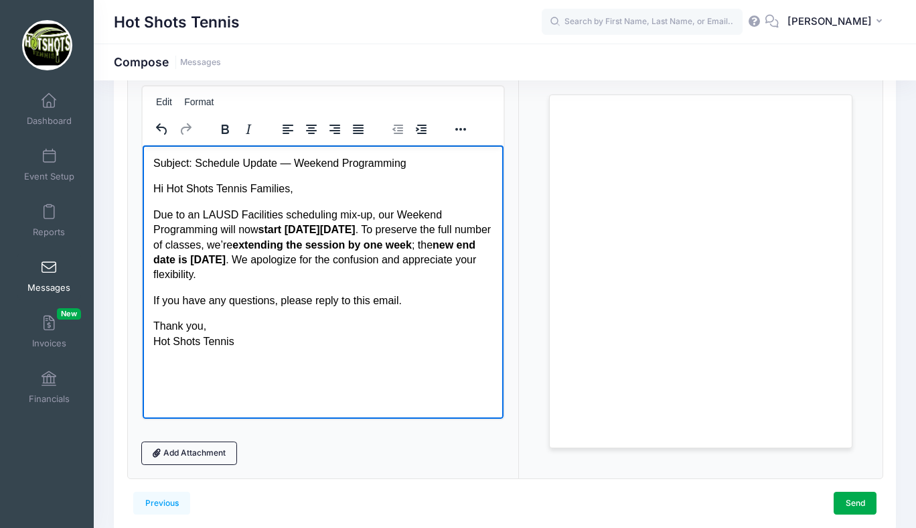
scroll to position [177, 0]
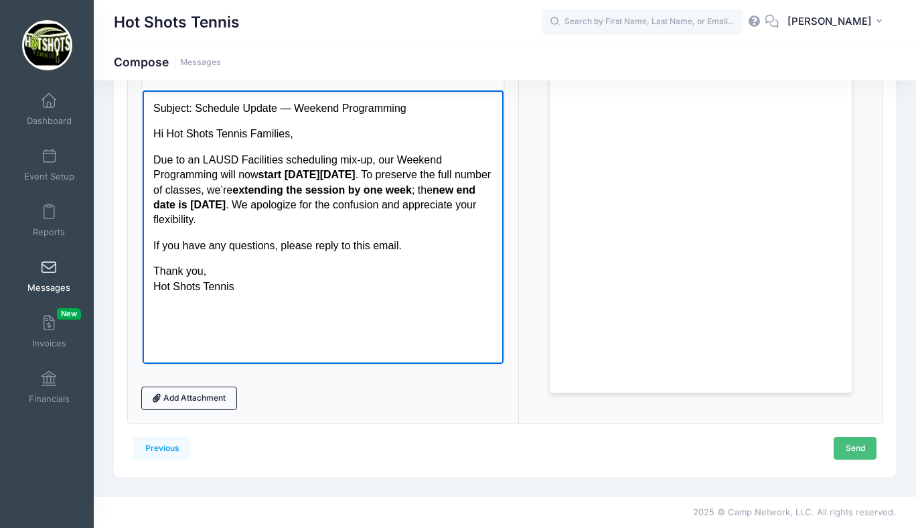
click at [850, 445] on link "Send" at bounding box center [855, 448] width 43 height 23
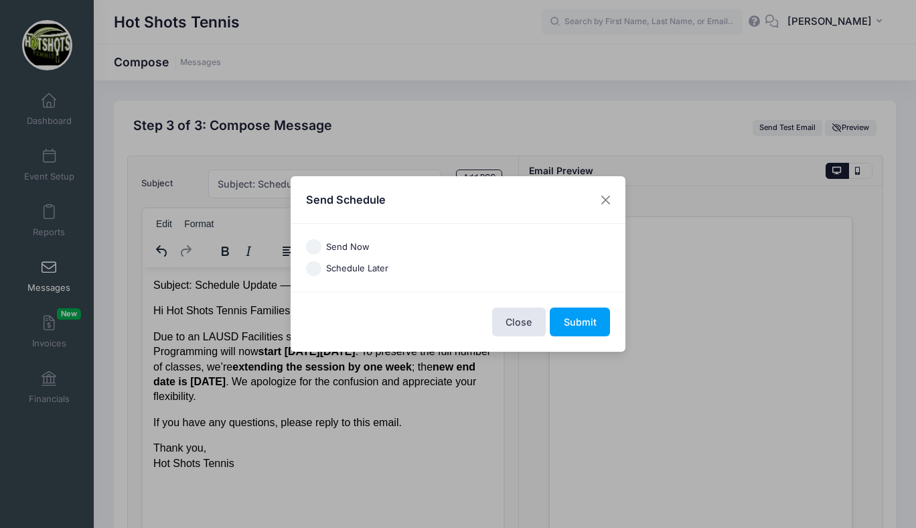
click at [315, 246] on input "Send Now" at bounding box center [313, 246] width 15 height 15
radio input "true"
click at [576, 321] on button "Submit" at bounding box center [580, 321] width 60 height 29
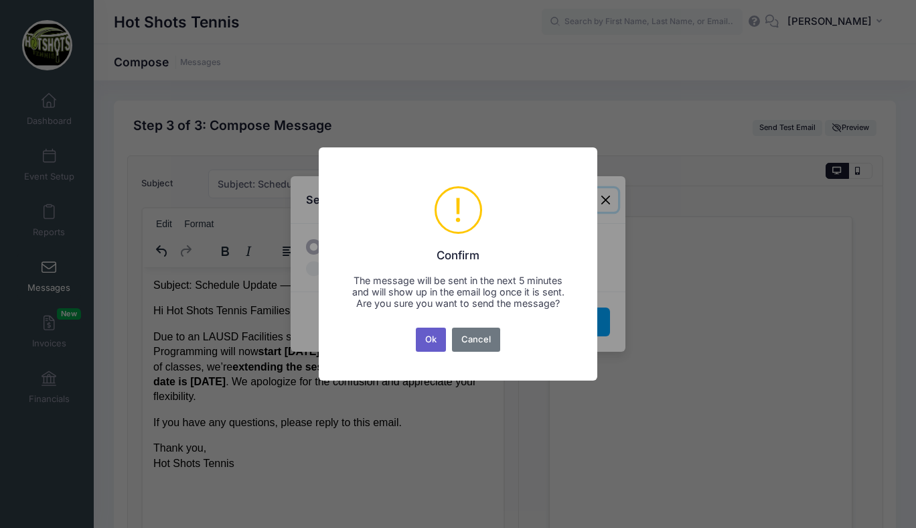
click at [430, 342] on button "Ok" at bounding box center [431, 339] width 31 height 24
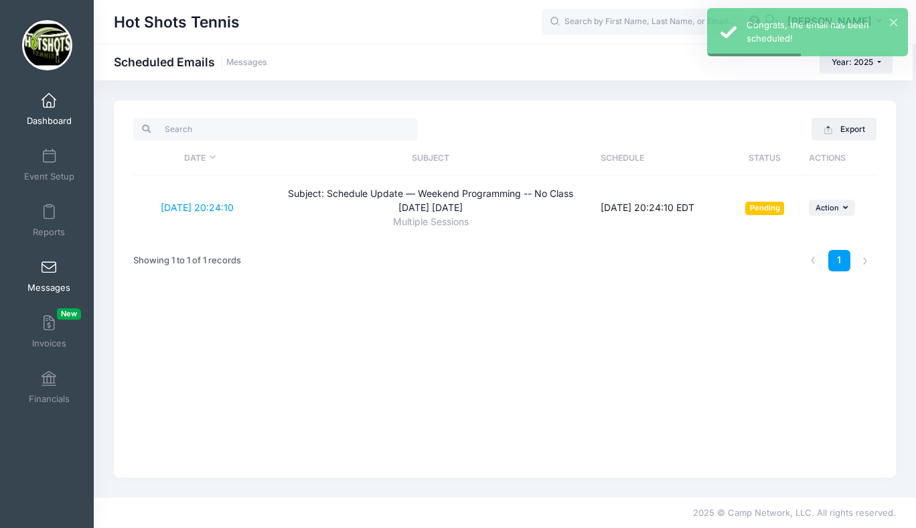
click at [49, 101] on span at bounding box center [49, 101] width 0 height 15
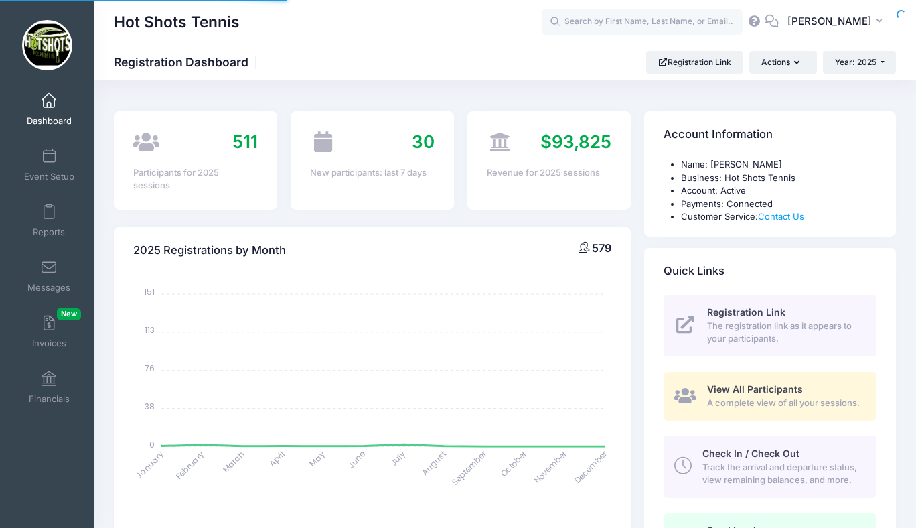
select select
